Goal: Task Accomplishment & Management: Complete application form

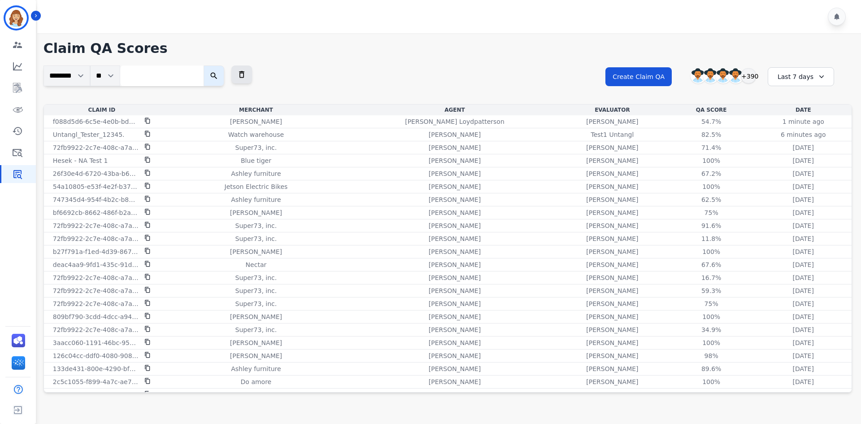
click at [544, 56] on h1 "Claim QA Scores" at bounding box center [448, 48] width 809 height 16
click at [528, 68] on div "**********" at bounding box center [448, 84] width 809 height 39
click at [149, 132] on icon at bounding box center [147, 134] width 5 height 6
click at [632, 79] on button "Create Claim QA" at bounding box center [639, 76] width 66 height 19
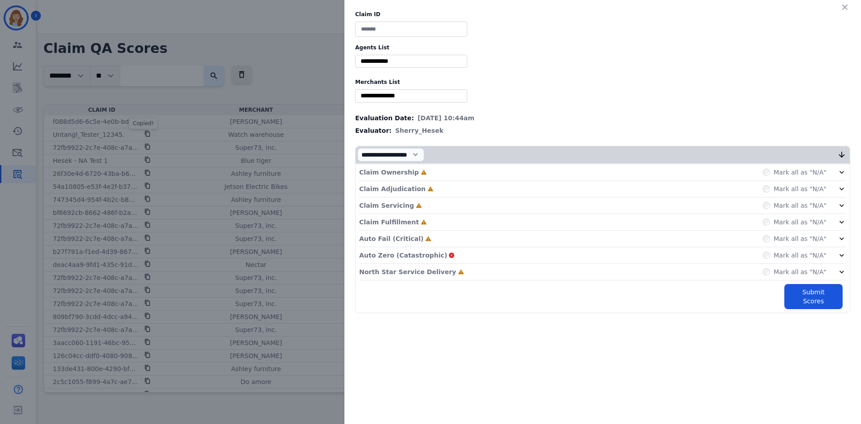
click at [416, 25] on input at bounding box center [411, 29] width 112 height 15
paste input "**********"
type input "**********"
click at [407, 45] on label "Agents List" at bounding box center [602, 47] width 495 height 7
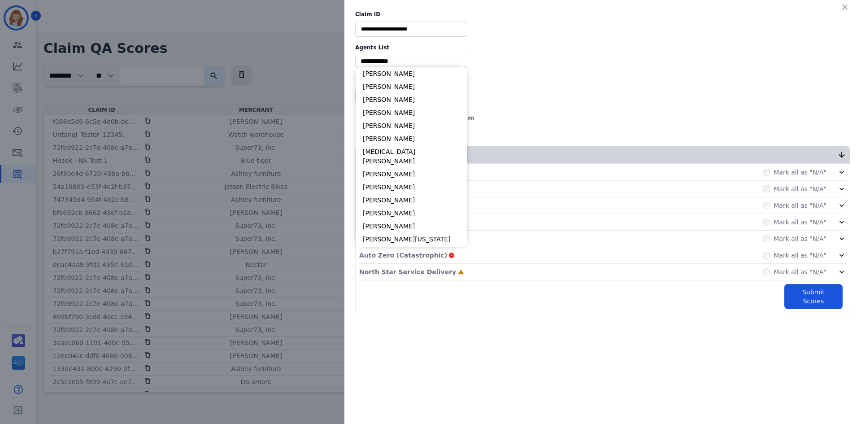
click at [414, 59] on input "selected options" at bounding box center [412, 61] width 108 height 9
click at [419, 83] on li "[PERSON_NAME]" at bounding box center [411, 86] width 111 height 13
type input "**********"
click at [419, 89] on div "**********" at bounding box center [603, 162] width 517 height 324
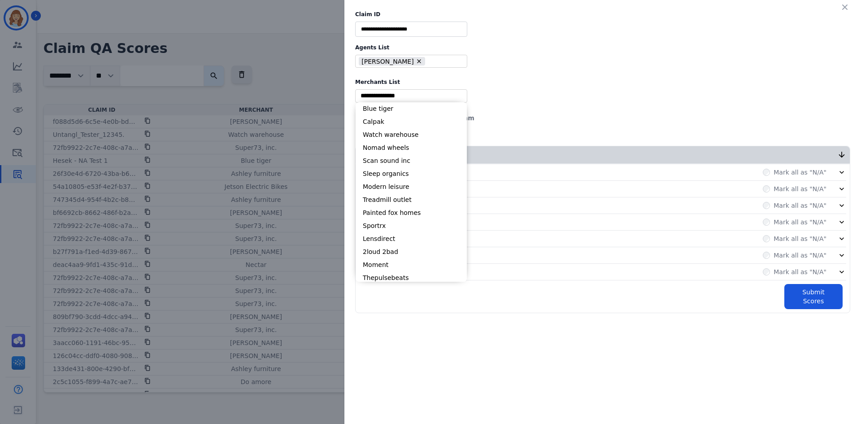
drag, startPoint x: 417, startPoint y: 94, endPoint x: 411, endPoint y: 118, distance: 24.2
click at [417, 95] on input "selected options" at bounding box center [412, 95] width 108 height 9
click at [411, 118] on li "Calpak" at bounding box center [411, 121] width 111 height 13
type input "**********"
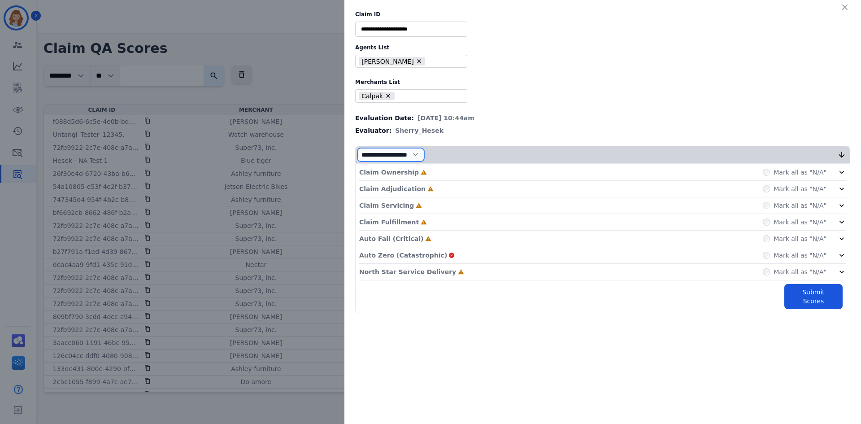
click at [411, 153] on select "**********" at bounding box center [391, 154] width 67 height 13
select select "*"
click at [358, 161] on select "**********" at bounding box center [391, 154] width 67 height 13
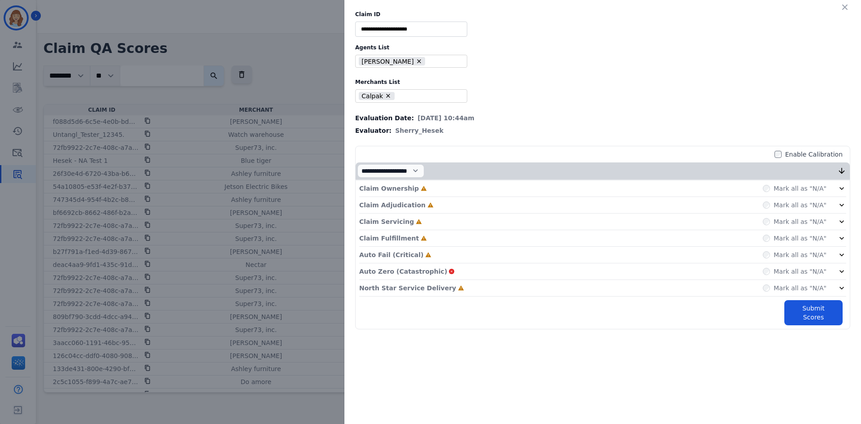
click at [689, 191] on div "Claim Ownership Incomplete Mark all as "N/A"" at bounding box center [602, 188] width 487 height 17
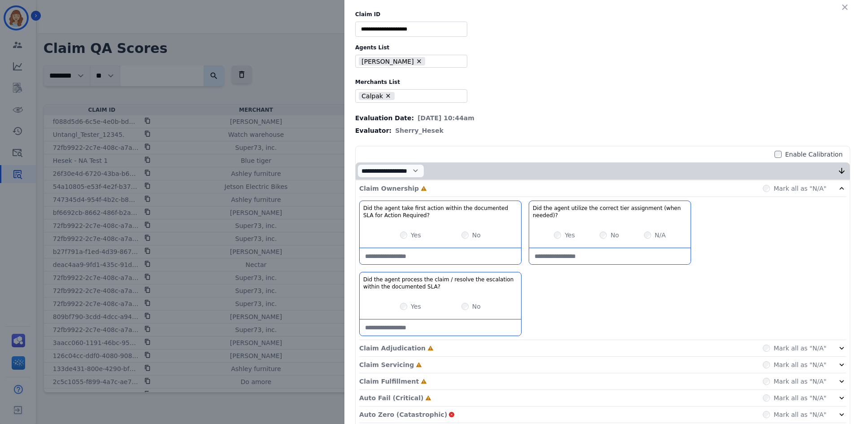
click at [397, 235] on div "Yes No" at bounding box center [440, 234] width 161 height 25
drag, startPoint x: 406, startPoint y: 288, endPoint x: 404, endPoint y: 292, distance: 4.8
click at [406, 290] on div "Did the agent process the claim / resolve the escalation within the documented …" at bounding box center [440, 283] width 161 height 22
click at [401, 301] on div "Yes No" at bounding box center [440, 306] width 161 height 25
click at [529, 194] on div "Claim Ownership Complete Mark all as "N/A"" at bounding box center [602, 188] width 487 height 17
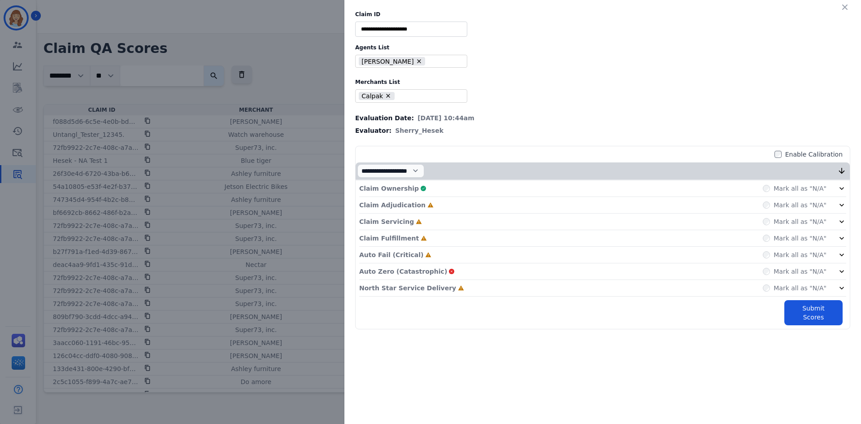
click at [455, 214] on div "Claim Adjudication Incomplete Mark all as "N/A"" at bounding box center [602, 222] width 487 height 17
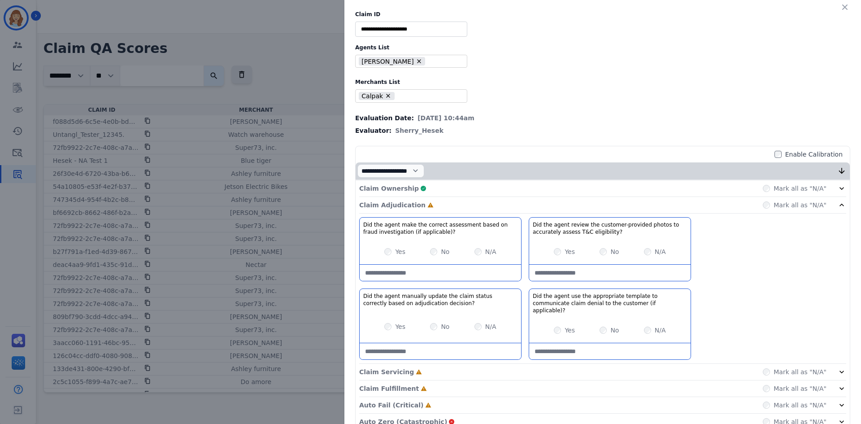
click at [555, 256] on div "Yes" at bounding box center [564, 251] width 21 height 9
click at [466, 205] on div "Claim Adjudication Complete Mark all as "N/A"" at bounding box center [602, 205] width 487 height 17
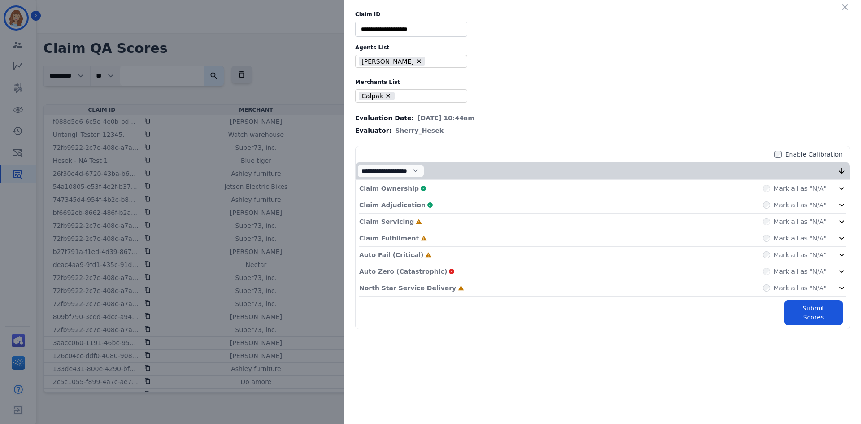
click at [497, 247] on div "Claim Servicing Incomplete Mark all as "N/A"" at bounding box center [602, 255] width 487 height 17
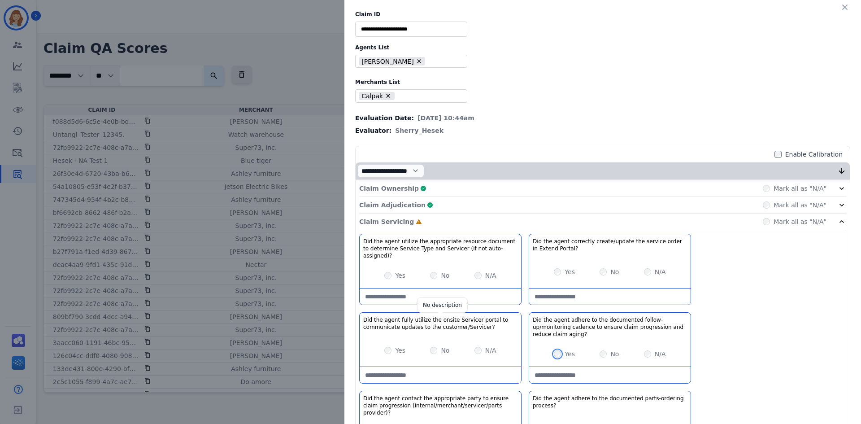
scroll to position [129, 0]
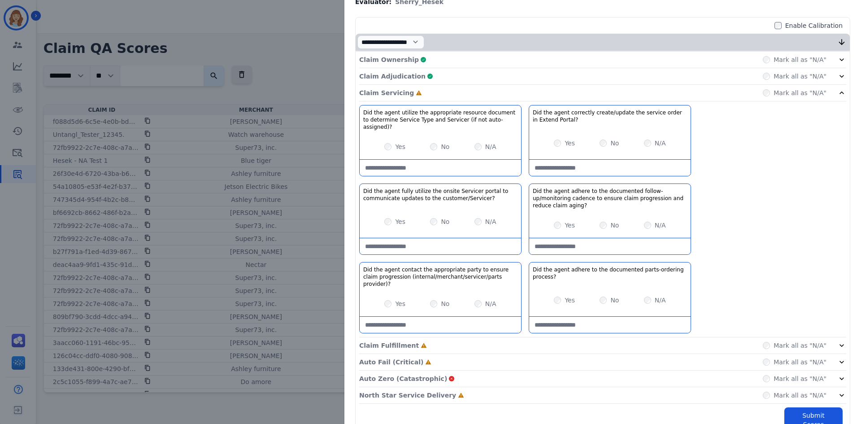
click at [388, 295] on div "Yes No N/A" at bounding box center [440, 303] width 161 height 25
click at [388, 294] on div "Yes No N/A" at bounding box center [440, 303] width 161 height 25
click at [378, 291] on div "Yes No N/A" at bounding box center [440, 303] width 161 height 25
click at [429, 337] on div "Claim Servicing Complete Mark all as "N/A"" at bounding box center [602, 345] width 487 height 17
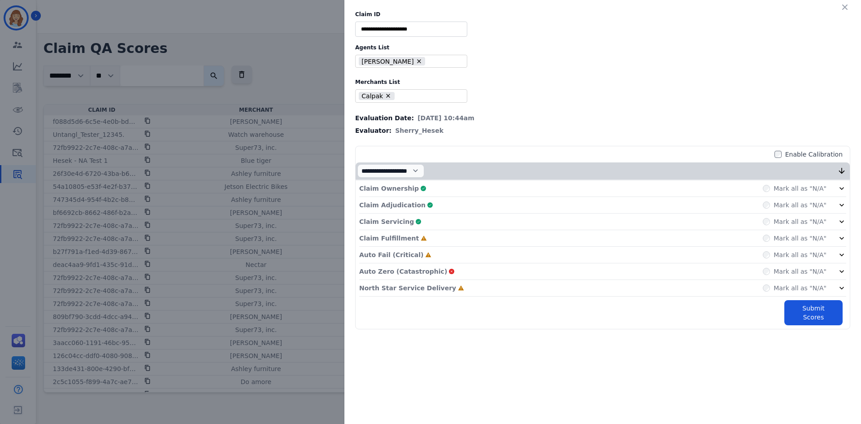
scroll to position [0, 0]
click at [439, 280] on div "Claim Fulfillment Incomplete Mark all as "N/A"" at bounding box center [602, 288] width 487 height 17
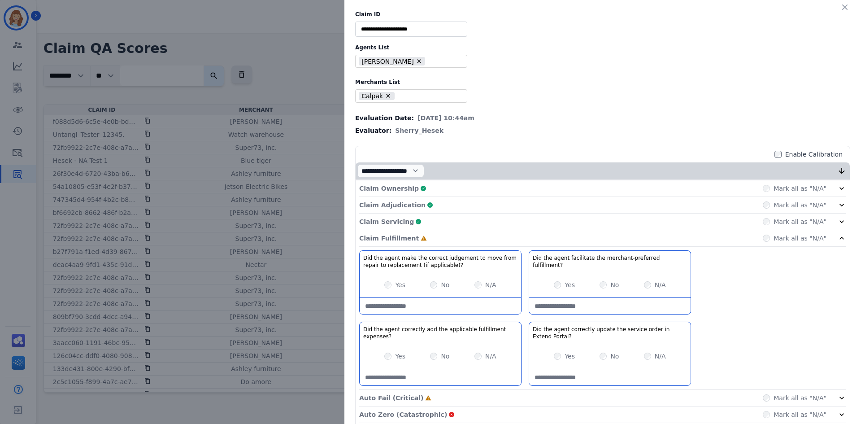
click at [380, 350] on div "Yes No N/A" at bounding box center [440, 356] width 161 height 25
click at [555, 285] on div "Yes" at bounding box center [564, 284] width 21 height 9
click at [453, 406] on div "Claim Fulfillment Complete Mark all as "N/A"" at bounding box center [602, 414] width 487 height 17
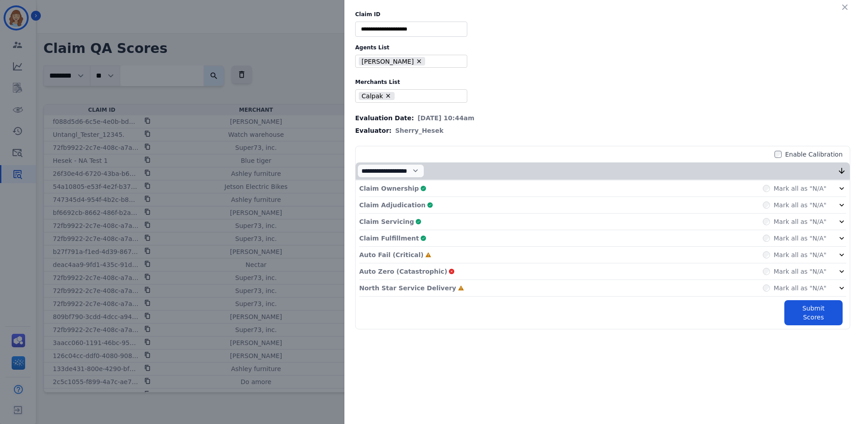
click at [425, 257] on icon at bounding box center [428, 255] width 6 height 6
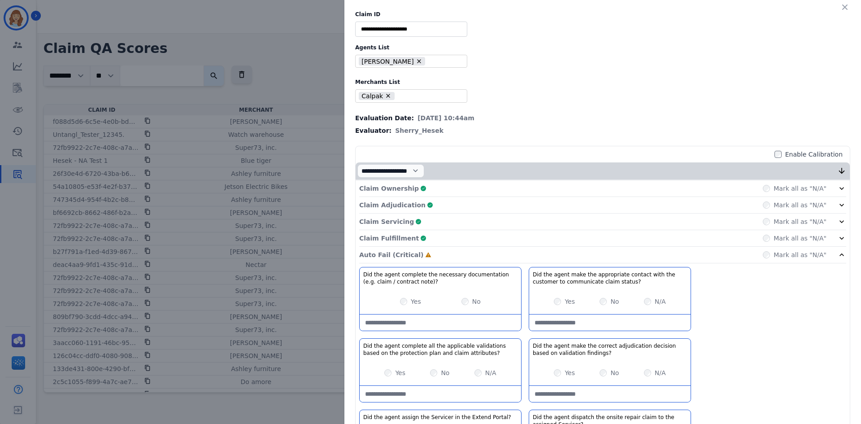
click at [383, 377] on div "Yes No N/A" at bounding box center [440, 372] width 161 height 25
click at [771, 292] on div "Did the agent complete the necessary documentation (e.g. claim / contract note)…" at bounding box center [602, 372] width 487 height 211
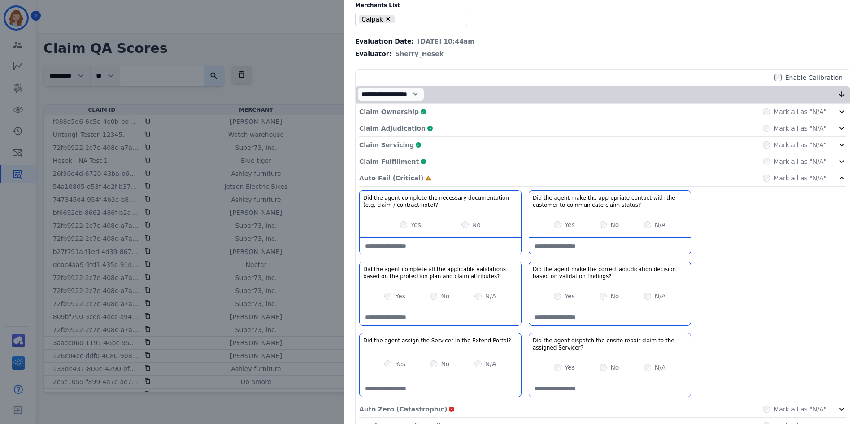
scroll to position [122, 0]
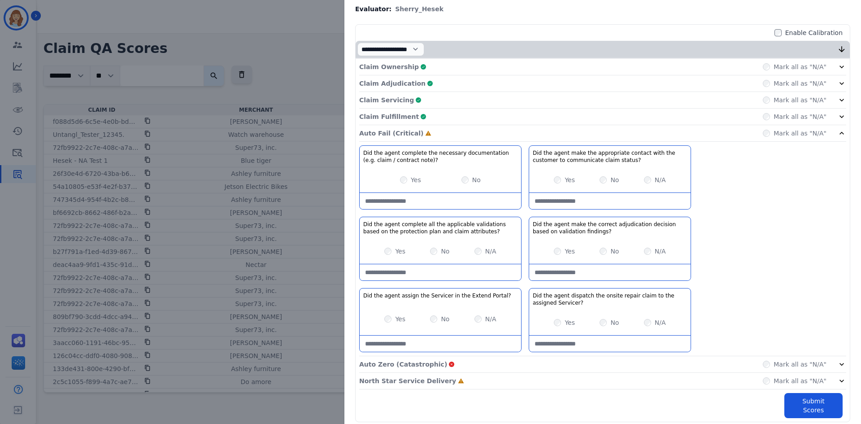
drag, startPoint x: 396, startPoint y: 316, endPoint x: 388, endPoint y: 318, distance: 7.3
click at [396, 317] on label "Yes" at bounding box center [400, 318] width 10 height 9
click at [559, 321] on div "Yes" at bounding box center [564, 322] width 21 height 9
click at [442, 137] on div "Auto Fail (Critical) Complete Mark all as "N/A"" at bounding box center [602, 133] width 487 height 17
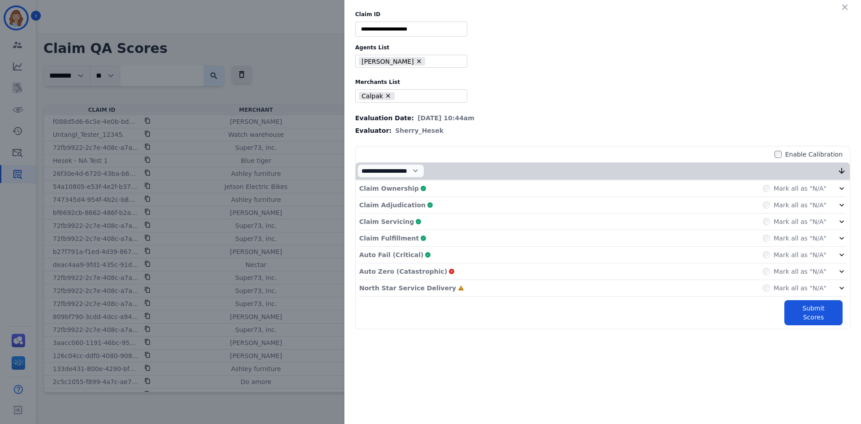
drag, startPoint x: 433, startPoint y: 272, endPoint x: 427, endPoint y: 276, distance: 7.7
click at [450, 272] on icon at bounding box center [452, 271] width 4 height 4
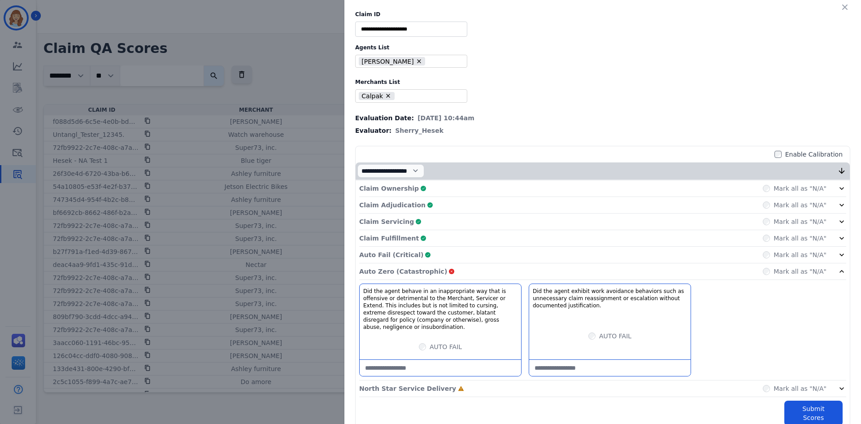
click at [763, 274] on div "Auto Zero (Catastrophic) Mark all as "N/A"" at bounding box center [602, 271] width 487 height 17
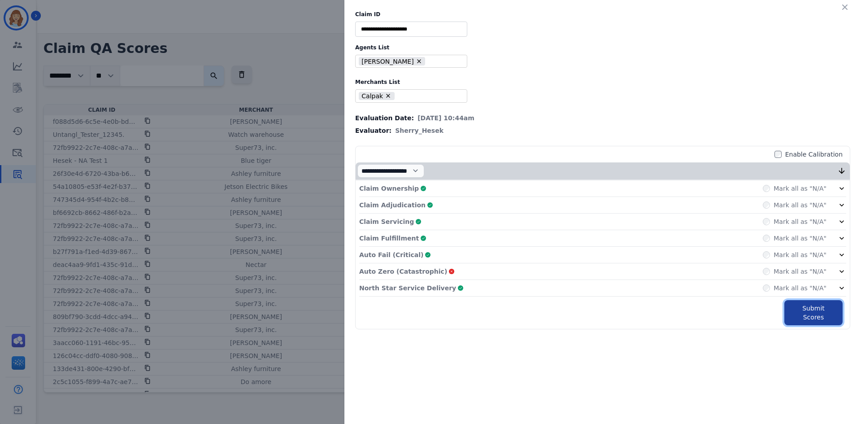
click at [801, 303] on button "Submit Scores" at bounding box center [814, 312] width 58 height 25
